Goal: Information Seeking & Learning: Learn about a topic

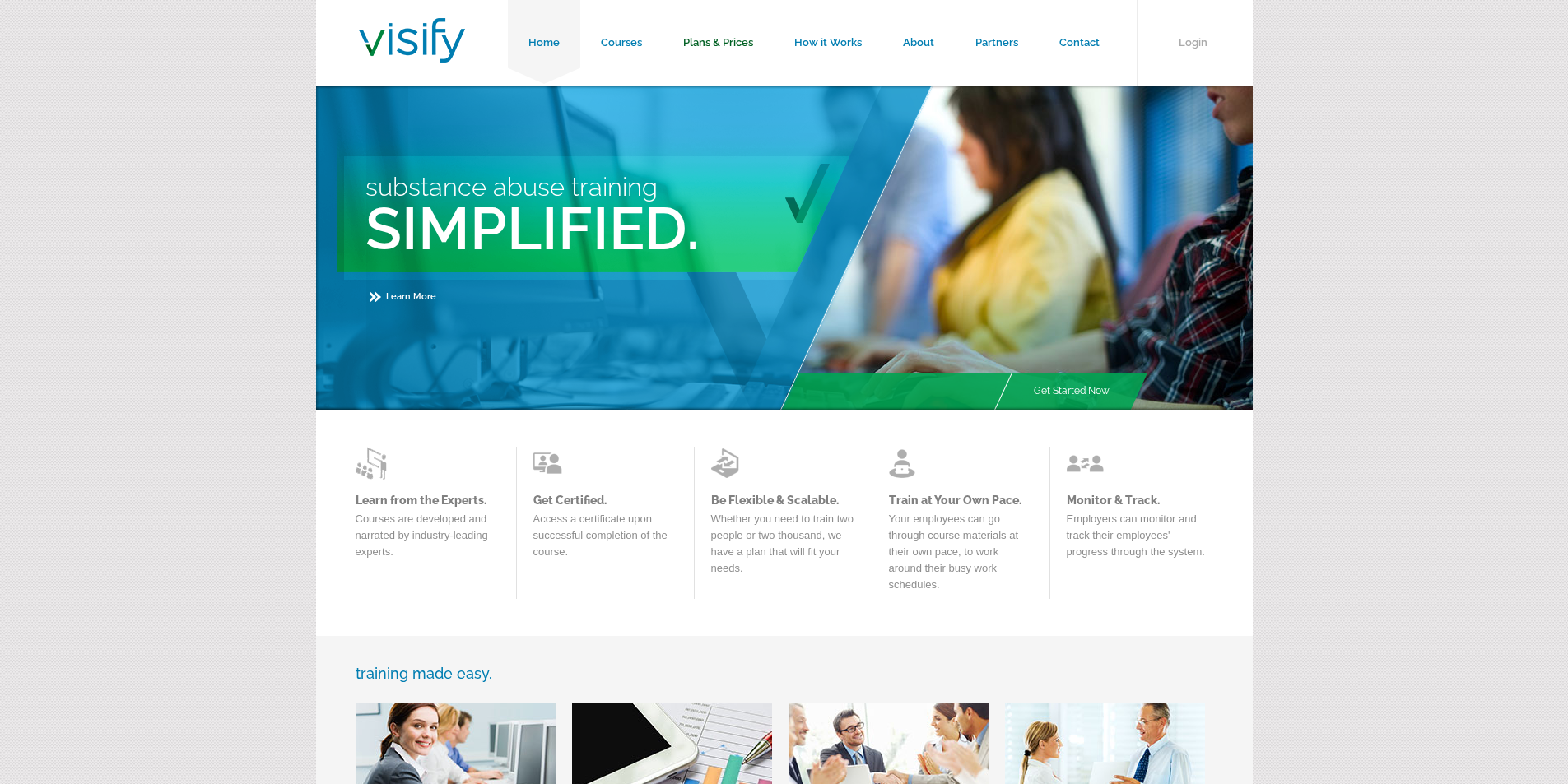
click at [719, 41] on link "Plans & Prices" at bounding box center [717, 43] width 111 height 86
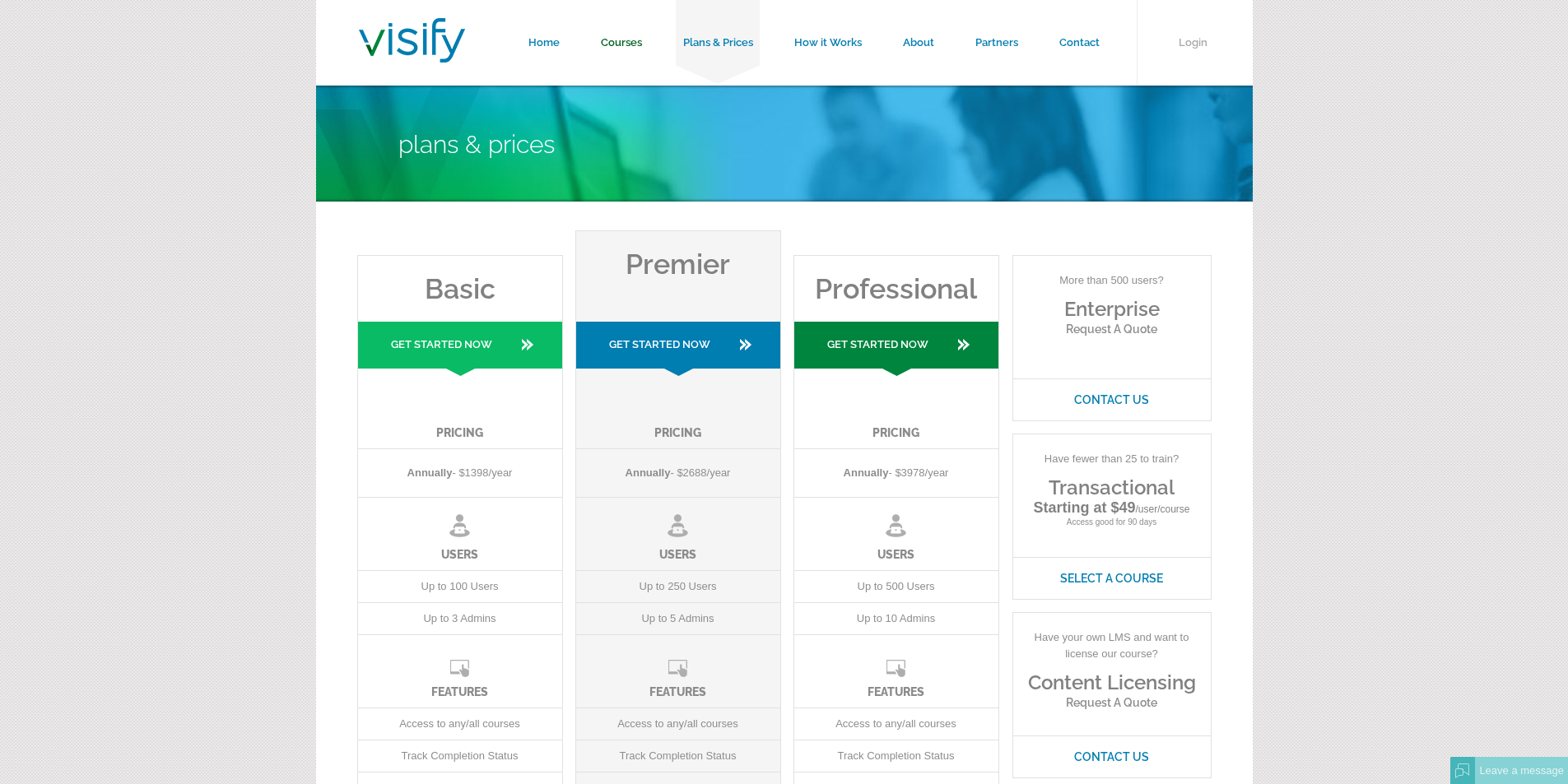
click at [611, 39] on link "Courses" at bounding box center [621, 43] width 82 height 86
